Goal: Check status: Check status

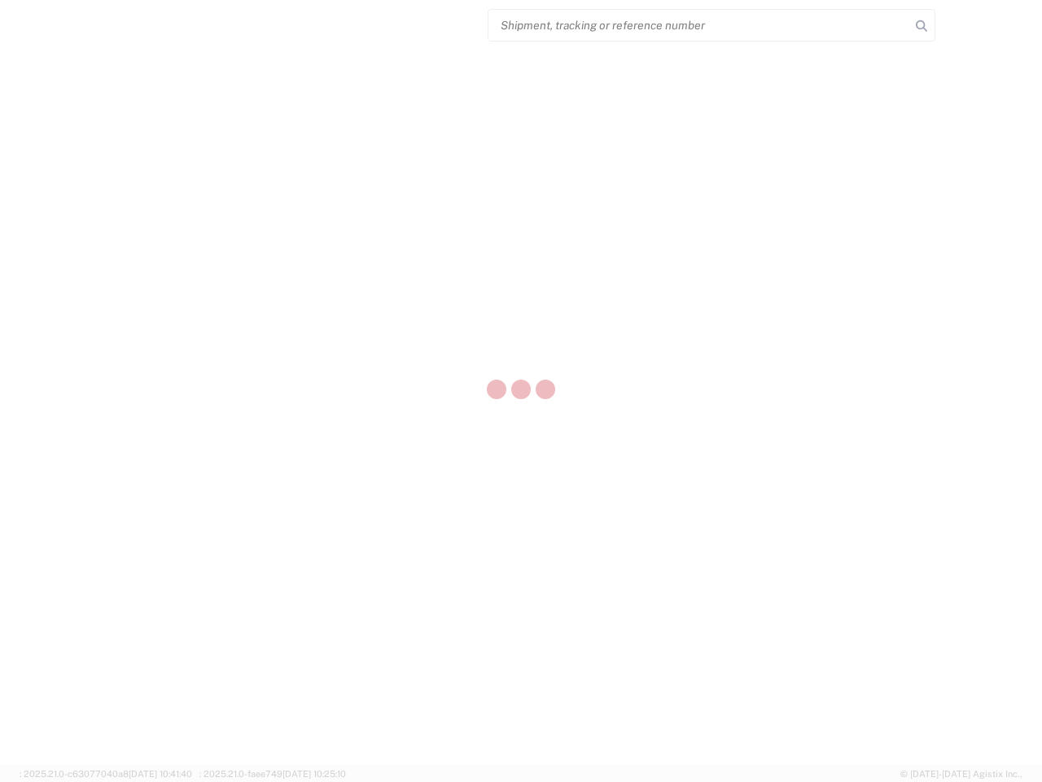
select select "US"
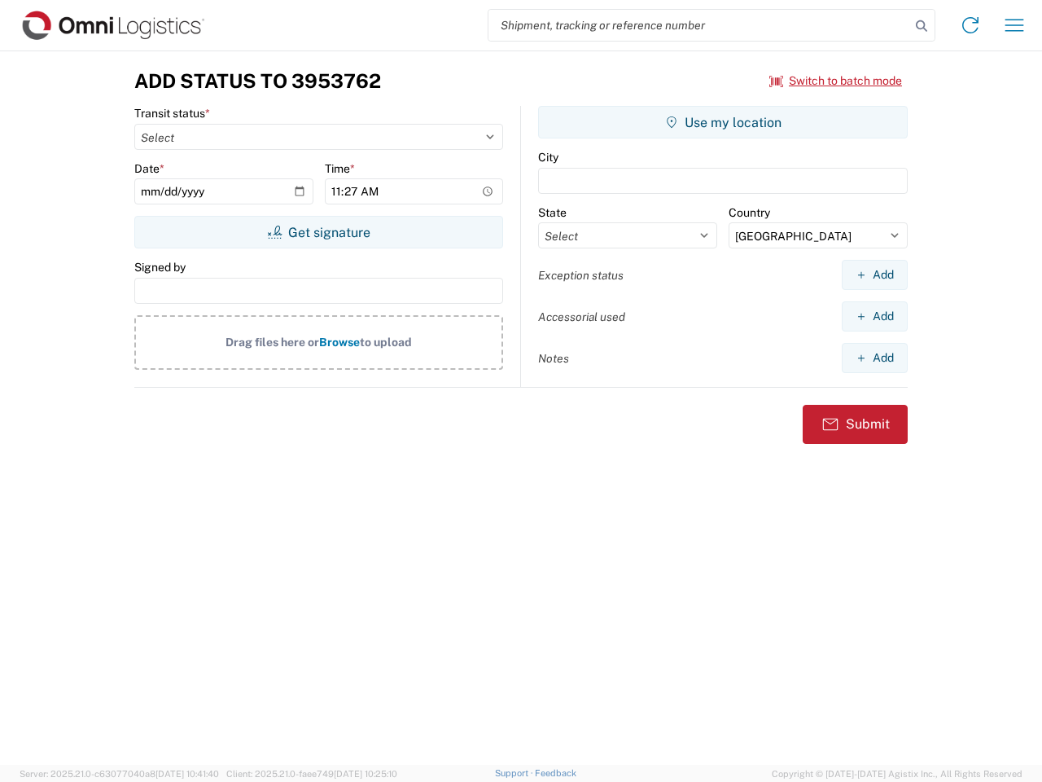
click at [699, 25] on input "search" at bounding box center [699, 25] width 422 height 31
click at [922, 26] on icon at bounding box center [921, 26] width 23 height 23
click at [970, 25] on icon at bounding box center [970, 25] width 26 height 26
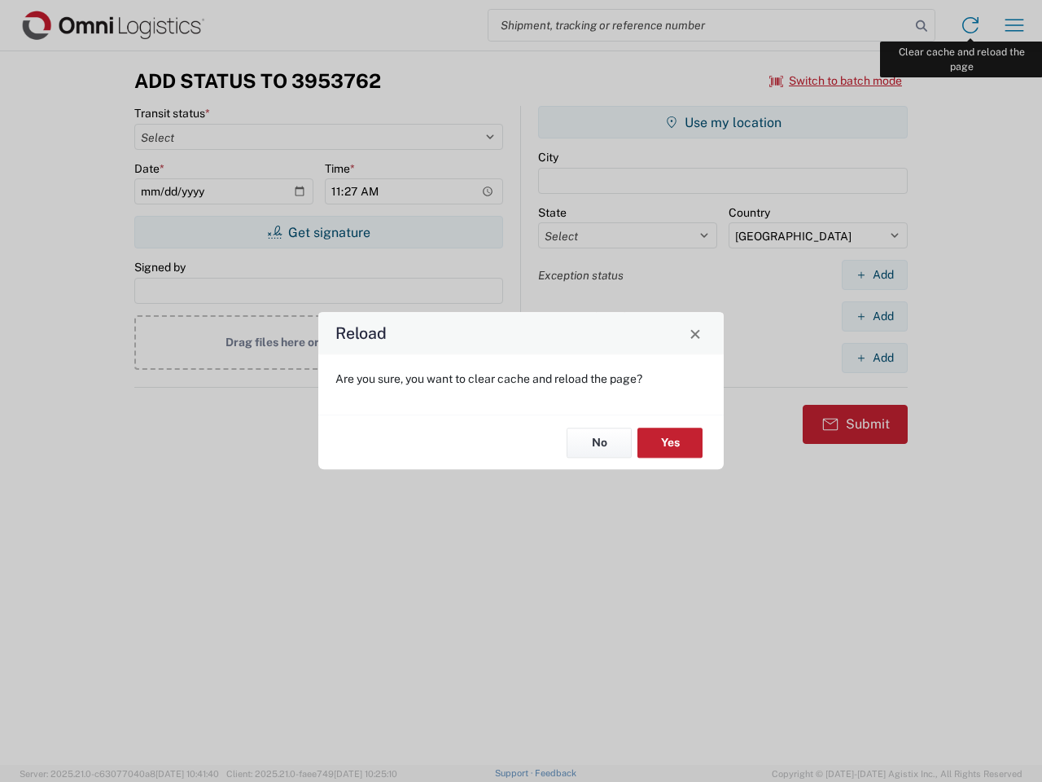
click at [1014, 25] on div "Reload Are you sure, you want to clear cache and reload the page? No Yes" at bounding box center [521, 391] width 1042 height 782
click at [836, 81] on div "Reload Are you sure, you want to clear cache and reload the page? No Yes" at bounding box center [521, 391] width 1042 height 782
click at [318, 232] on div "Reload Are you sure, you want to clear cache and reload the page? No Yes" at bounding box center [521, 391] width 1042 height 782
click at [723, 122] on div "Reload Are you sure, you want to clear cache and reload the page? No Yes" at bounding box center [521, 391] width 1042 height 782
click at [874, 274] on div "Reload Are you sure, you want to clear cache and reload the page? No Yes" at bounding box center [521, 391] width 1042 height 782
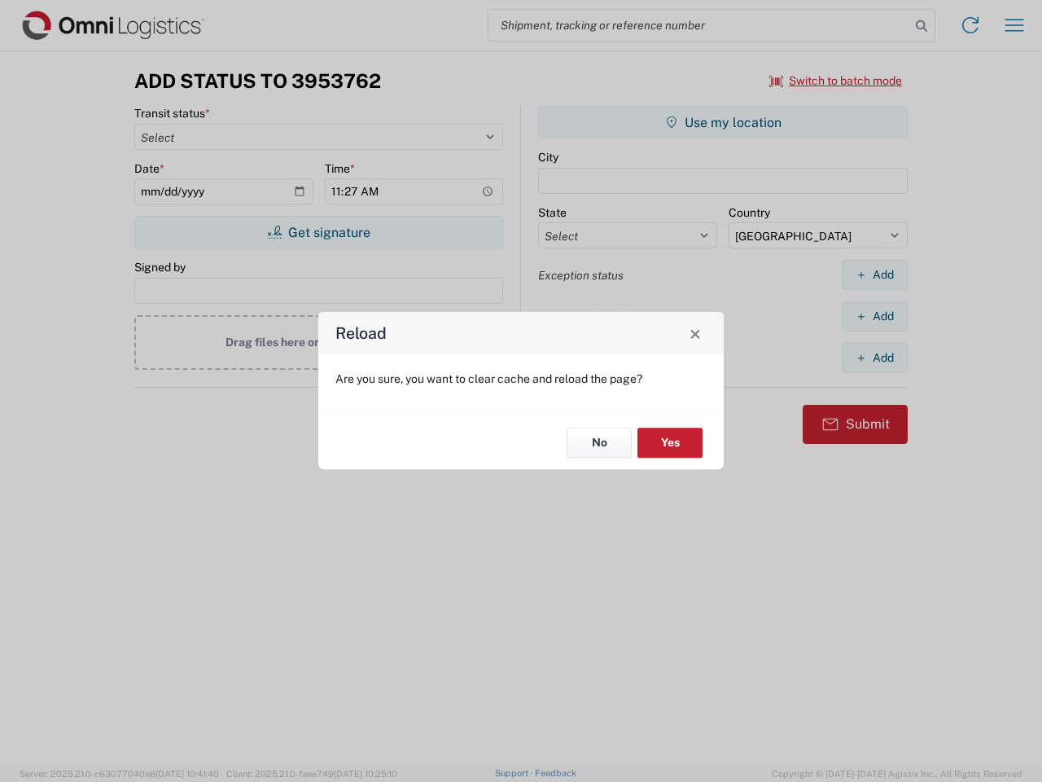
click at [874, 316] on div "Reload Are you sure, you want to clear cache and reload the page? No Yes" at bounding box center [521, 391] width 1042 height 782
click at [874, 357] on div "Reload Are you sure, you want to clear cache and reload the page? No Yes" at bounding box center [521, 391] width 1042 height 782
